Goal: Task Accomplishment & Management: Complete application form

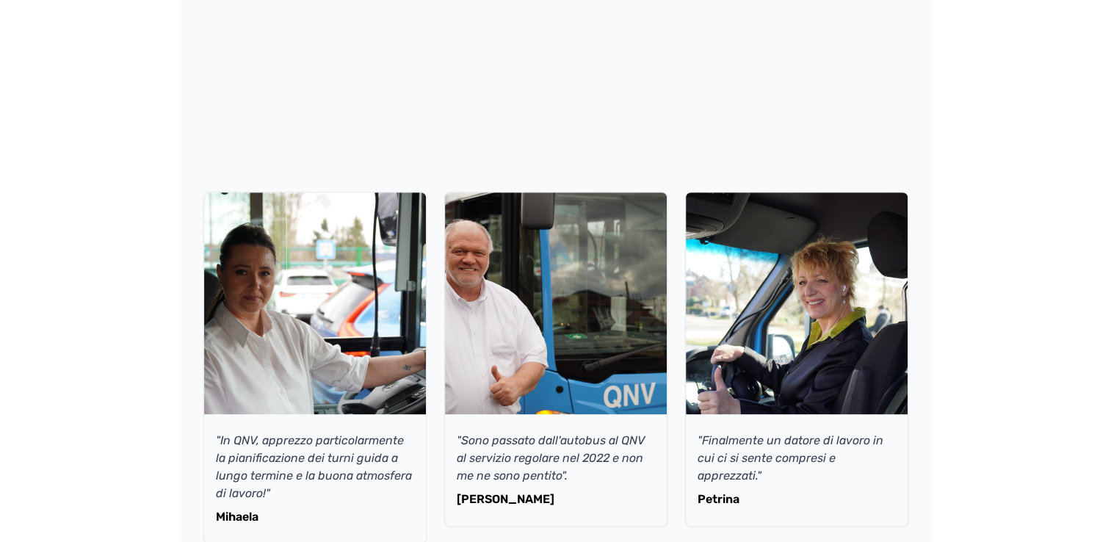
scroll to position [647, 0]
